Goal: Contribute content: Add original content to the website for others to see

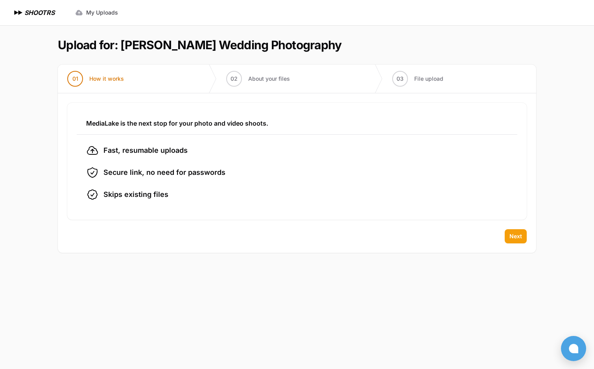
click at [519, 237] on span "Next" at bounding box center [516, 236] width 13 height 8
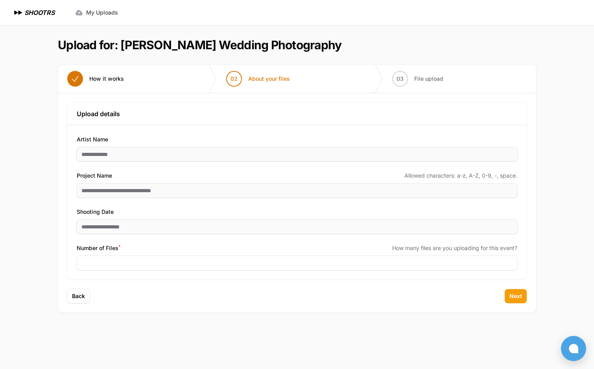
click at [513, 296] on span "Next" at bounding box center [516, 296] width 13 height 8
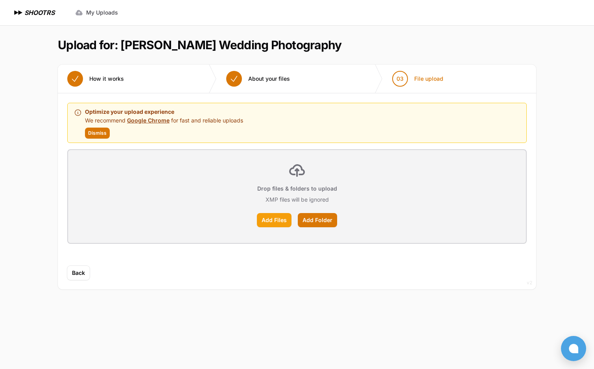
click at [272, 222] on label "Add Files" at bounding box center [274, 220] width 35 height 14
click at [0, 0] on input "Add Files" at bounding box center [0, 0] width 0 height 0
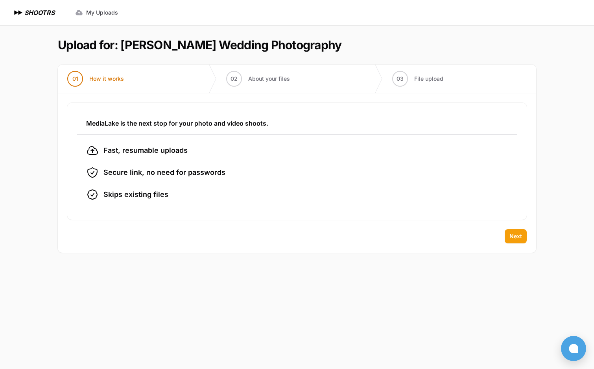
click at [518, 237] on span "Next" at bounding box center [516, 236] width 13 height 8
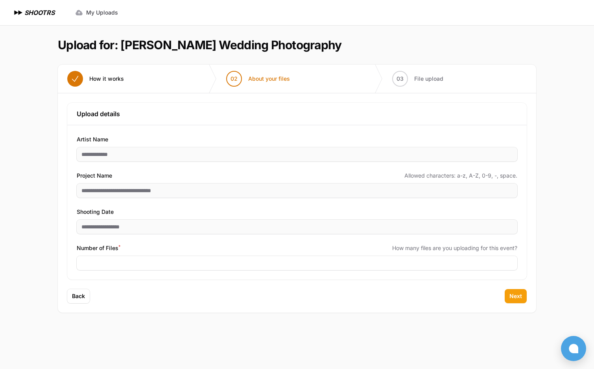
click at [516, 299] on span "Next" at bounding box center [516, 296] width 13 height 8
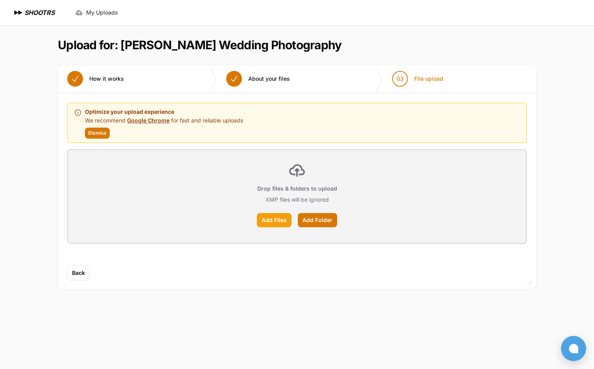
click at [274, 220] on label "Add Files" at bounding box center [274, 220] width 35 height 14
click at [0, 0] on input "Add Files" at bounding box center [0, 0] width 0 height 0
click at [321, 214] on label "Add Folder" at bounding box center [317, 220] width 39 height 14
click at [0, 0] on input "Add Folder" at bounding box center [0, 0] width 0 height 0
click at [317, 219] on label "Add Folder" at bounding box center [317, 220] width 39 height 14
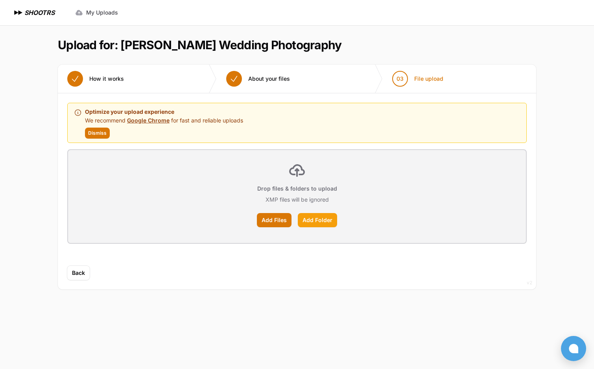
click at [0, 0] on input "Add Folder" at bounding box center [0, 0] width 0 height 0
